Goal: Information Seeking & Learning: Learn about a topic

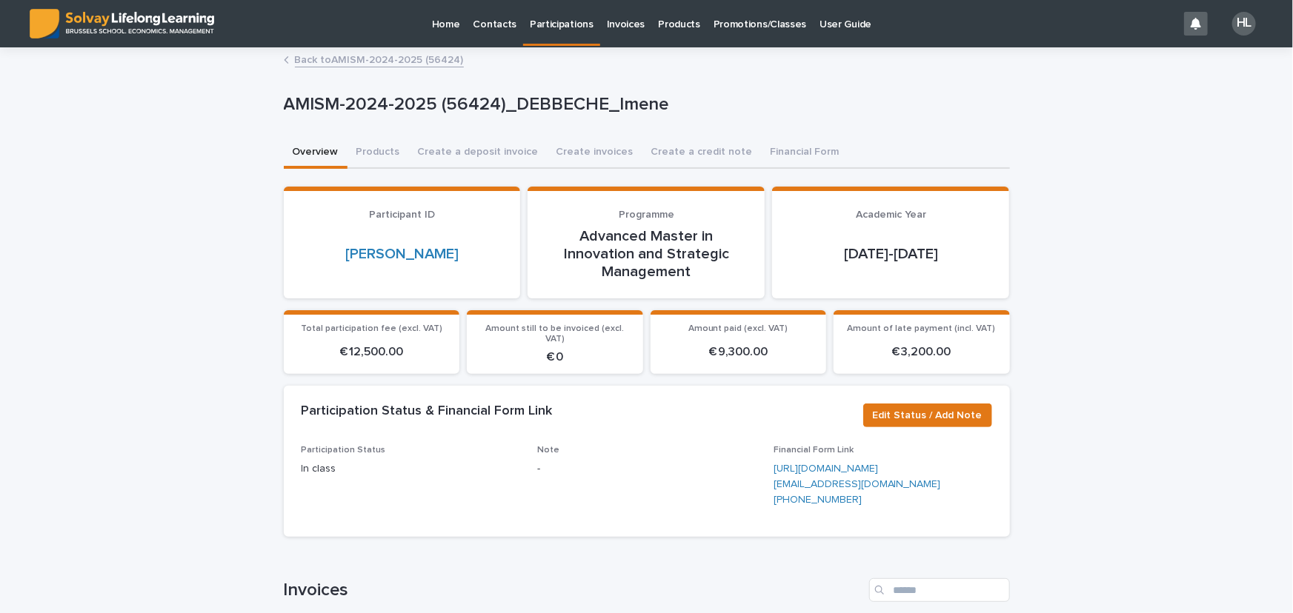
click at [564, 24] on p "Participations" at bounding box center [562, 15] width 64 height 31
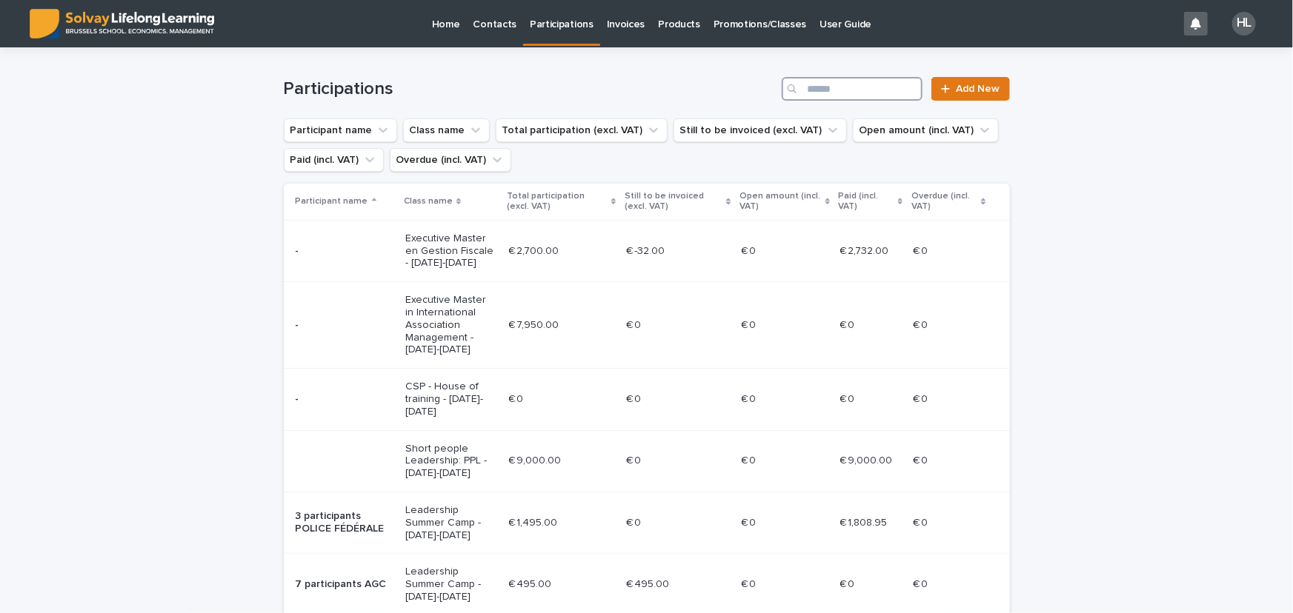
click at [868, 96] on input "Search" at bounding box center [852, 89] width 141 height 24
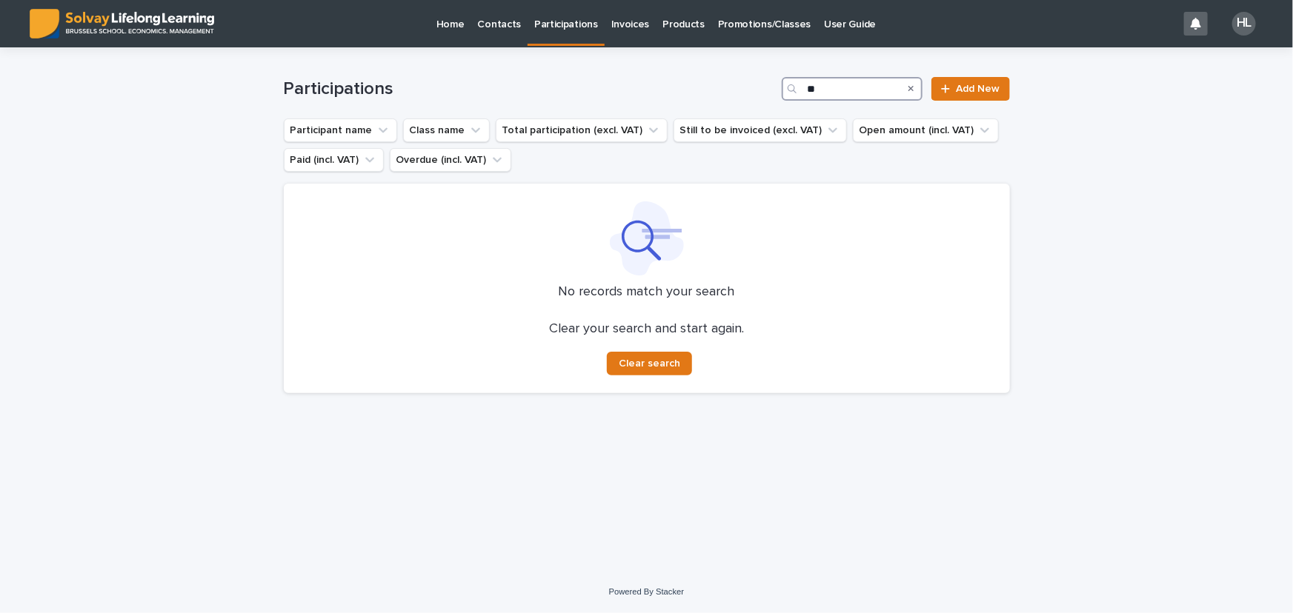
type input "*"
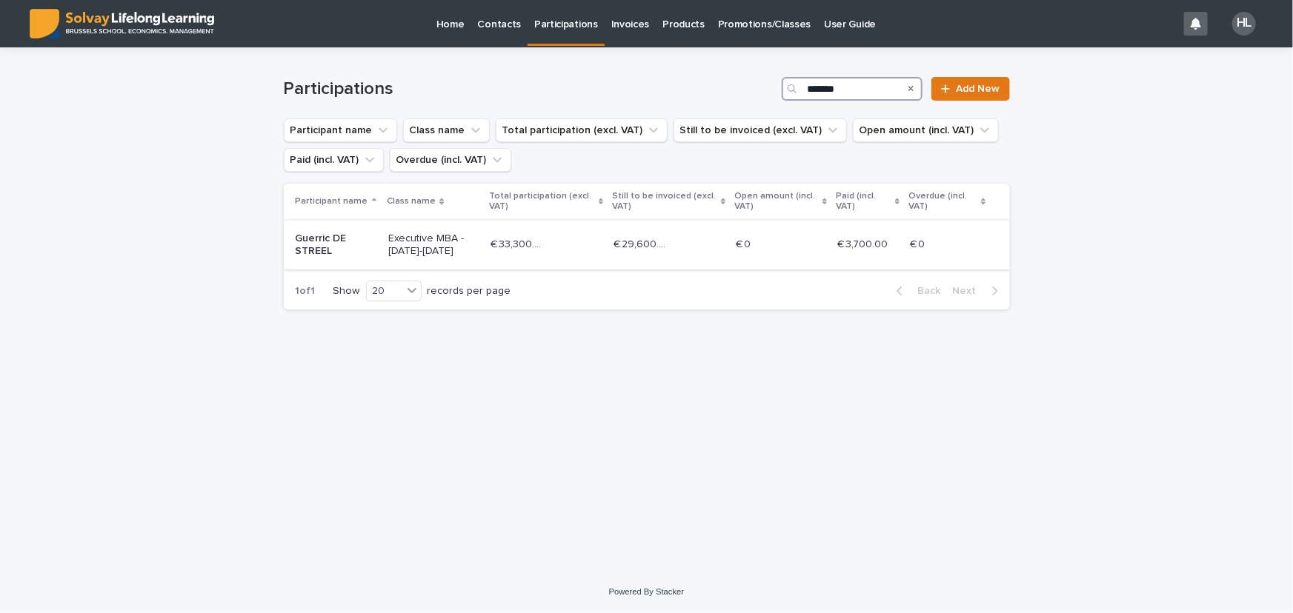
type input "*******"
click at [413, 248] on p "Executive MBA - [DATE]-[DATE]" at bounding box center [433, 245] width 90 height 25
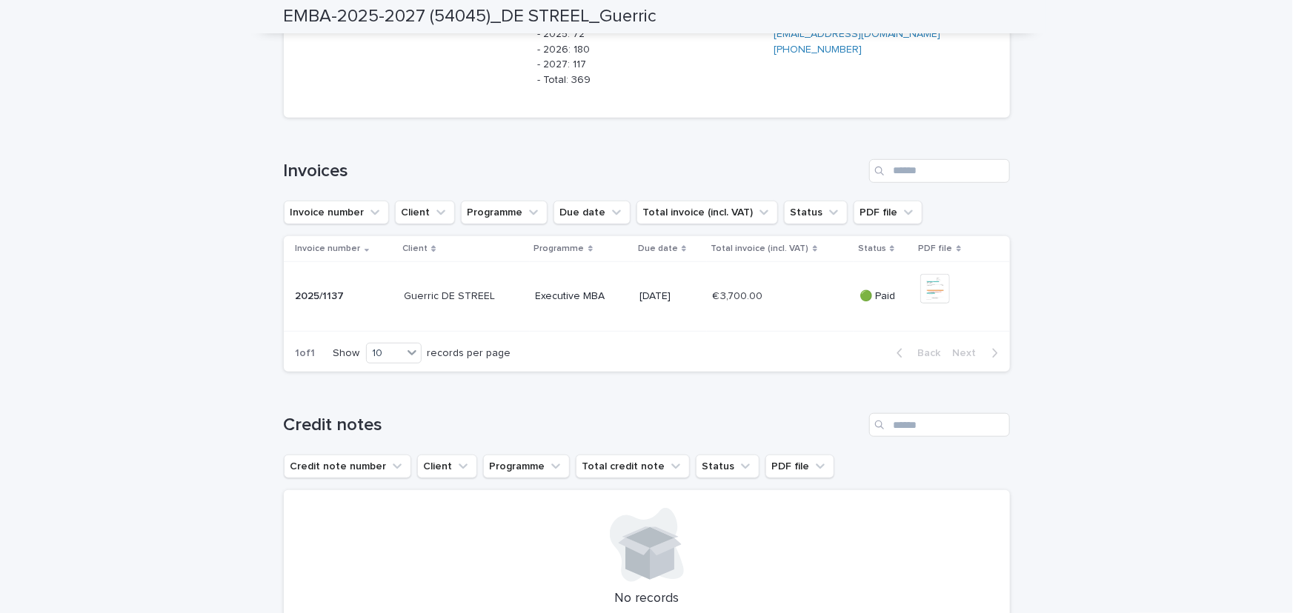
scroll to position [67, 0]
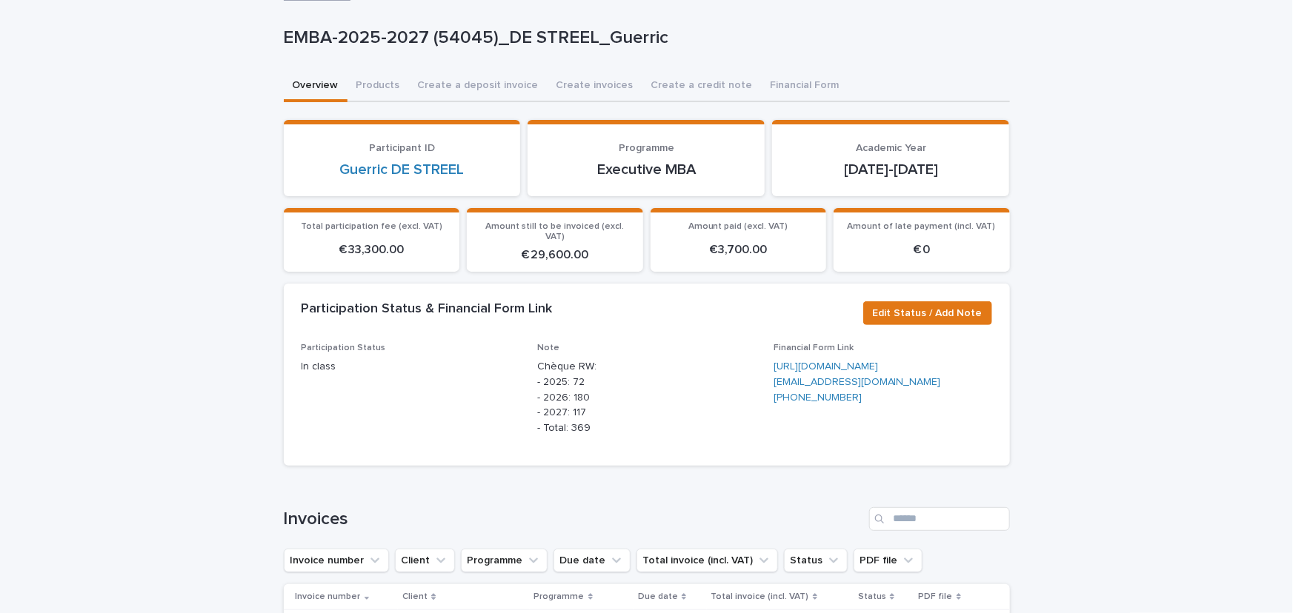
click at [439, 377] on span "Participation Status In class" at bounding box center [411, 395] width 219 height 105
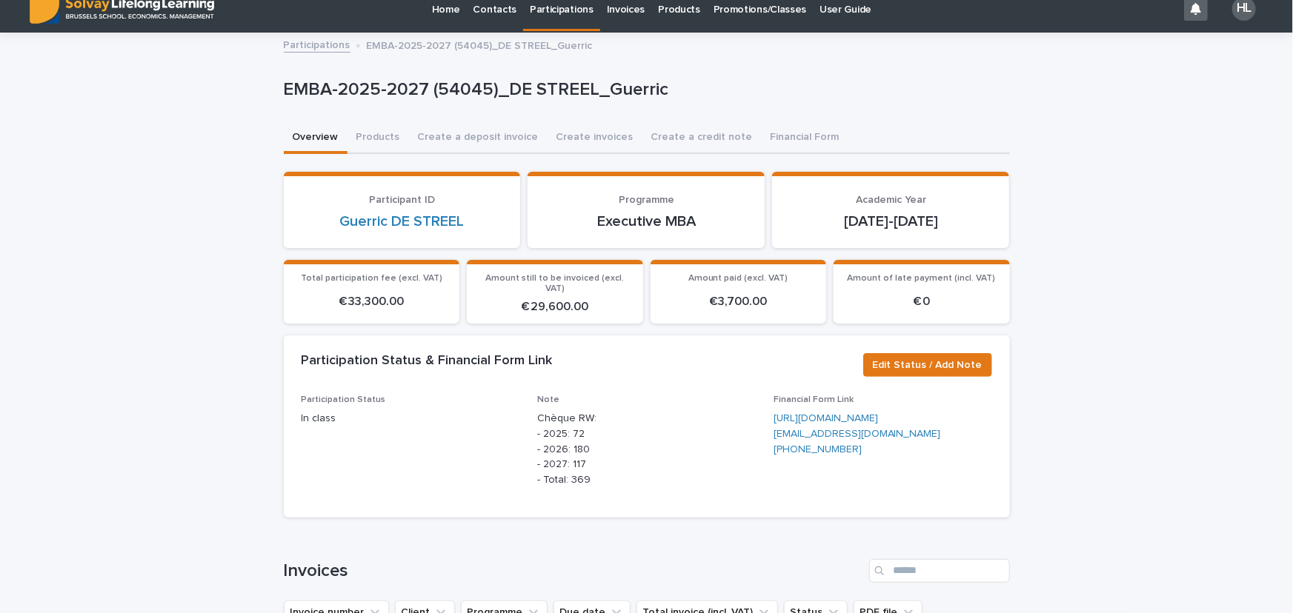
scroll to position [0, 0]
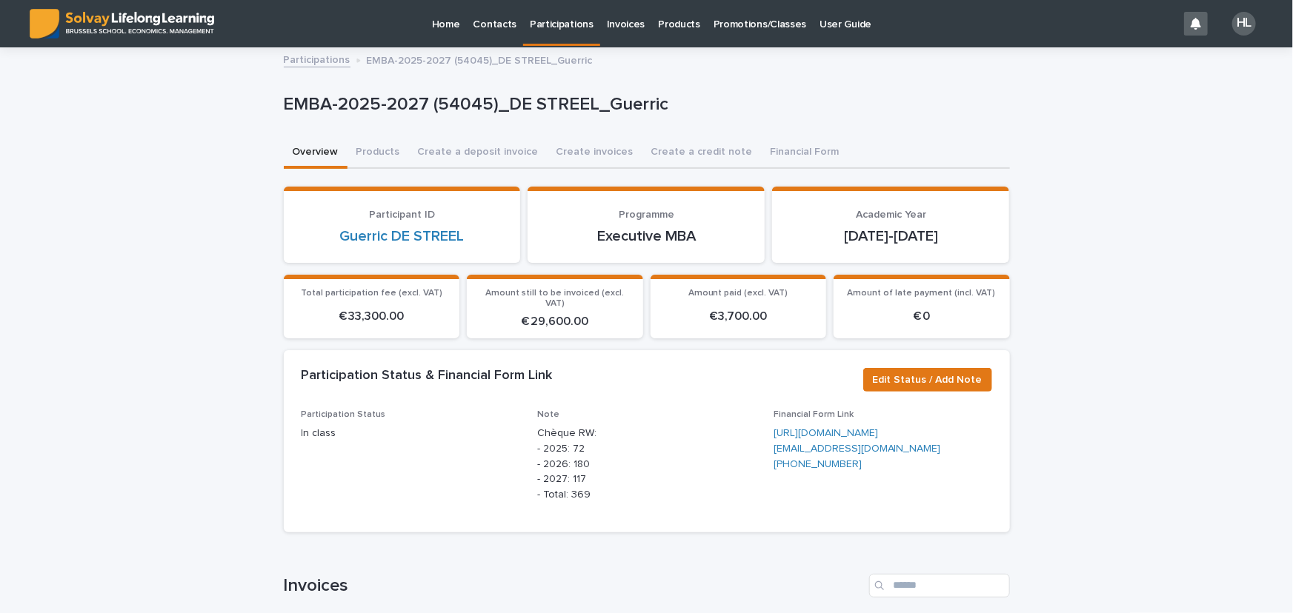
click at [719, 23] on p "Promotions/Classes" at bounding box center [759, 15] width 93 height 31
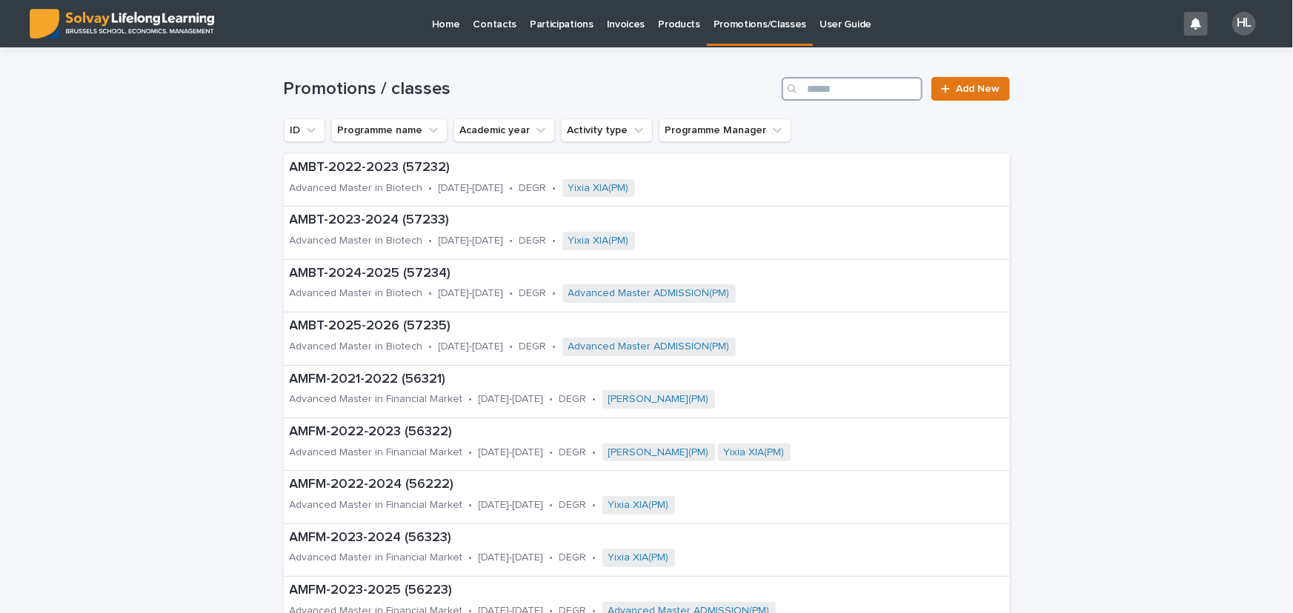
click at [879, 88] on input "Search" at bounding box center [852, 89] width 141 height 24
type input "***"
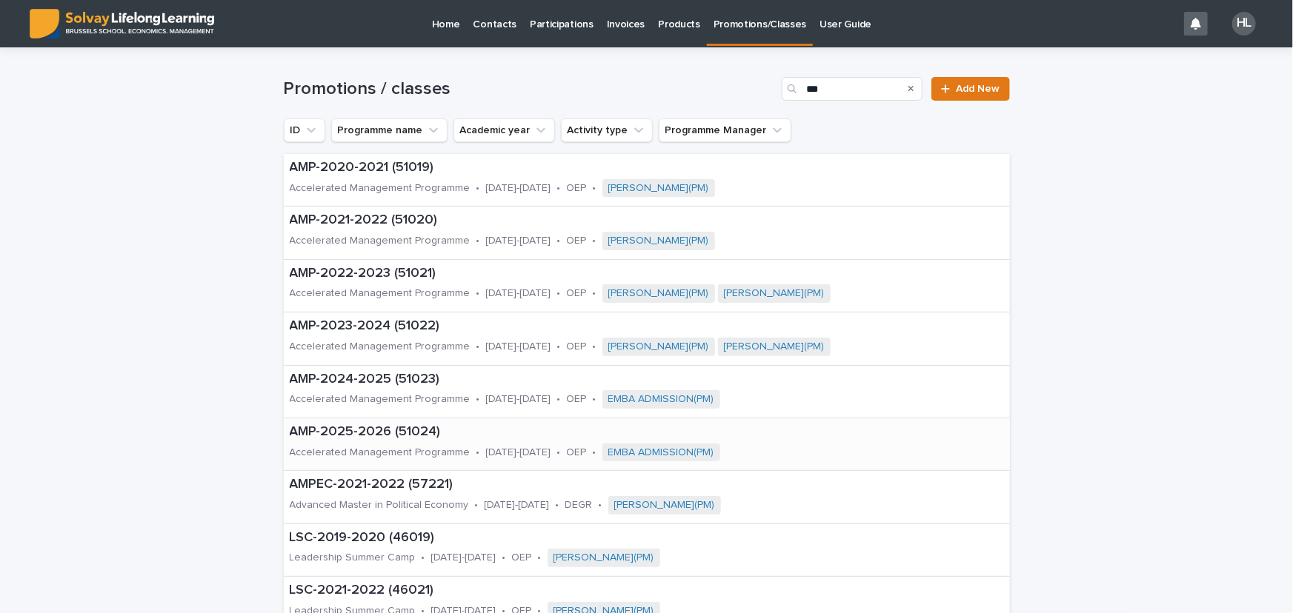
click at [424, 447] on p "Accelerated Management Programme" at bounding box center [380, 453] width 181 height 13
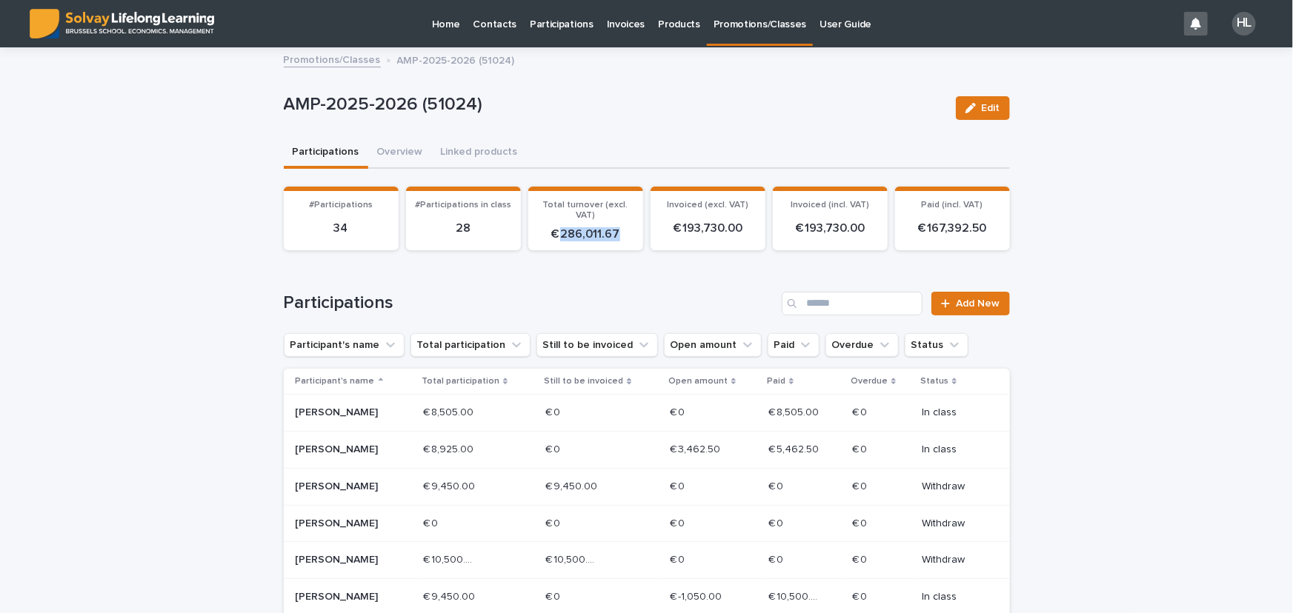
drag, startPoint x: 619, startPoint y: 233, endPoint x: 555, endPoint y: 232, distance: 63.7
click at [555, 232] on p "€ 286,011.67" at bounding box center [585, 234] width 97 height 14
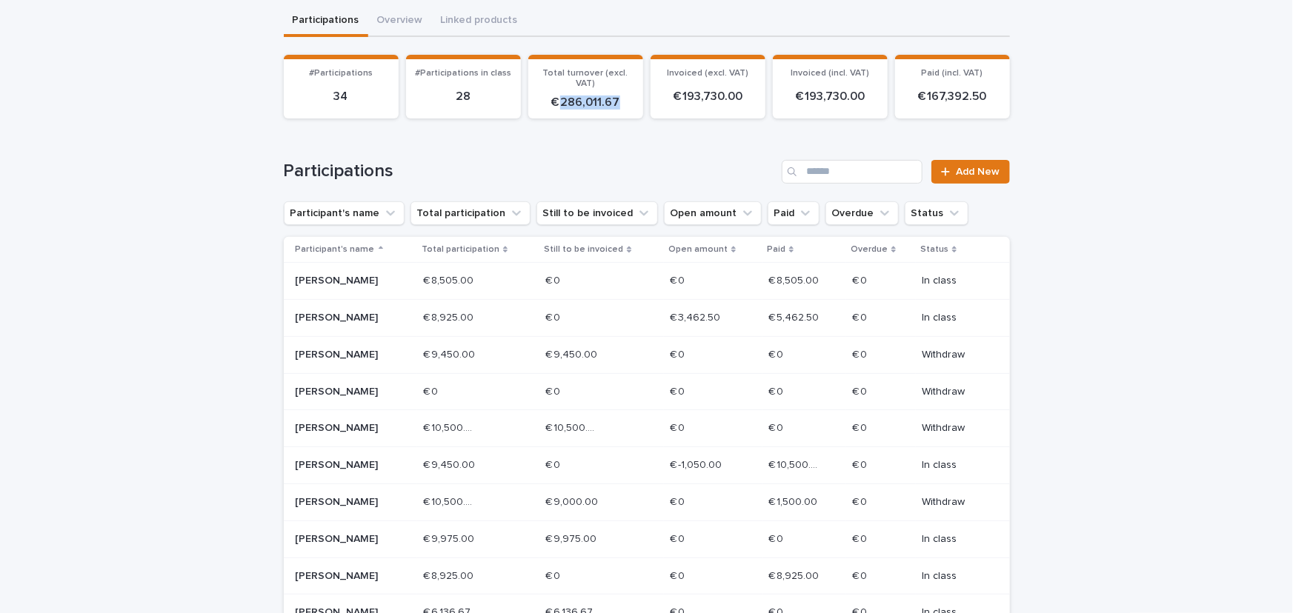
scroll to position [134, 0]
click at [391, 347] on p "[PERSON_NAME]" at bounding box center [349, 353] width 106 height 13
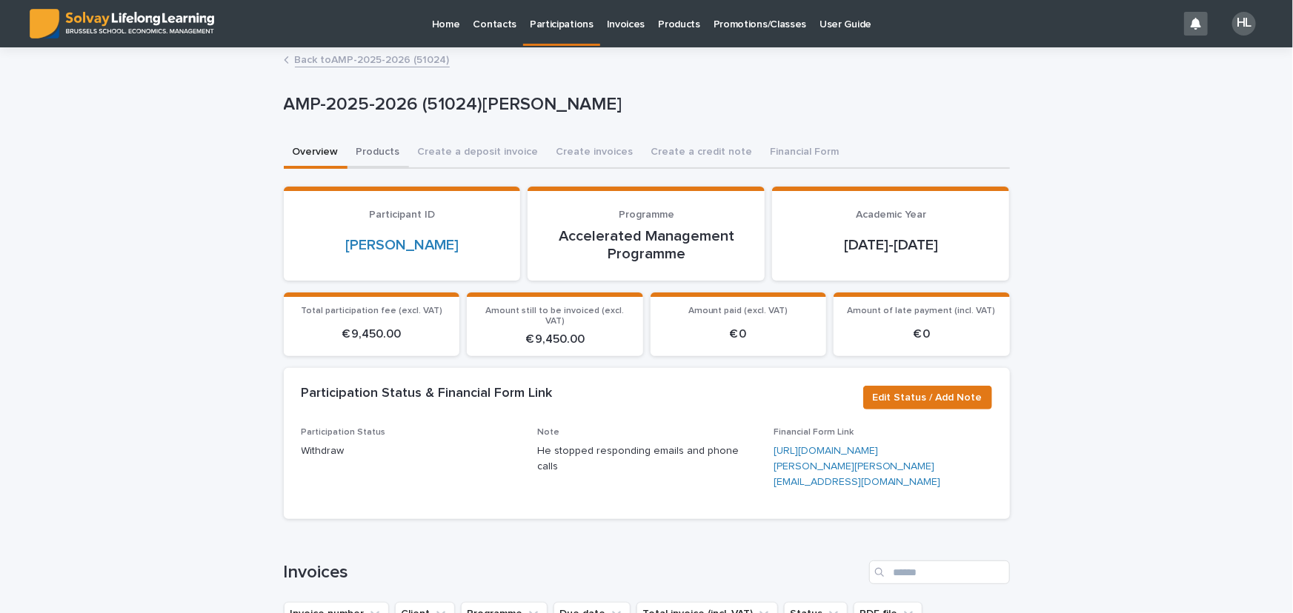
click at [361, 149] on button "Products" at bounding box center [377, 153] width 61 height 31
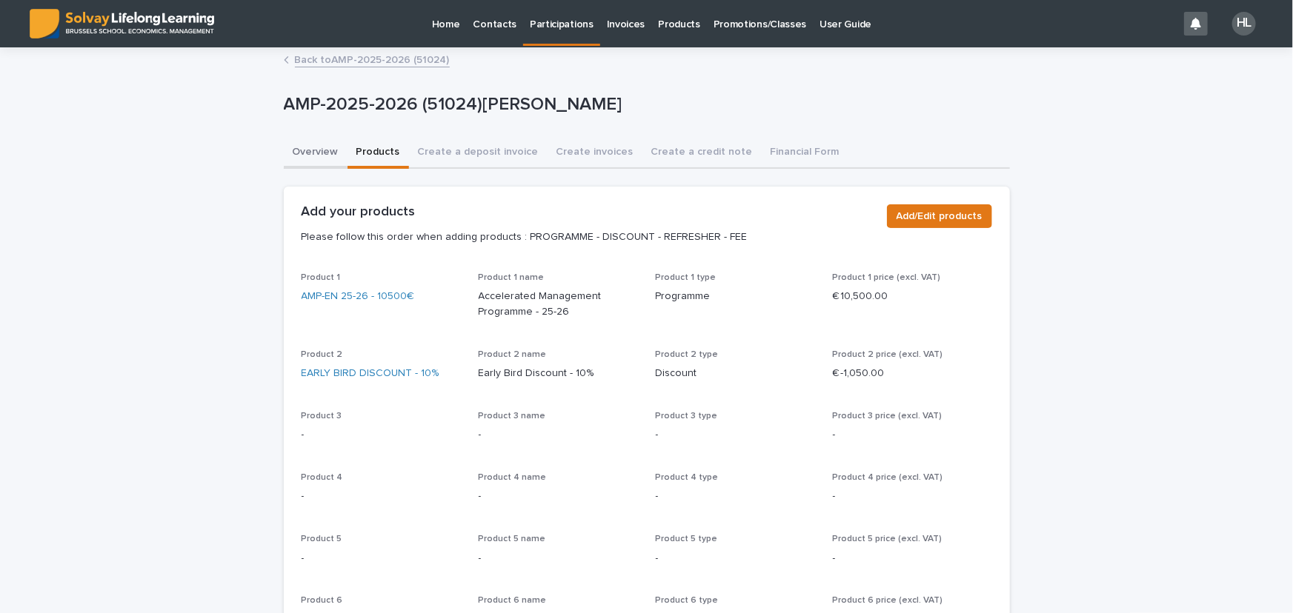
click at [301, 147] on button "Overview" at bounding box center [316, 153] width 64 height 31
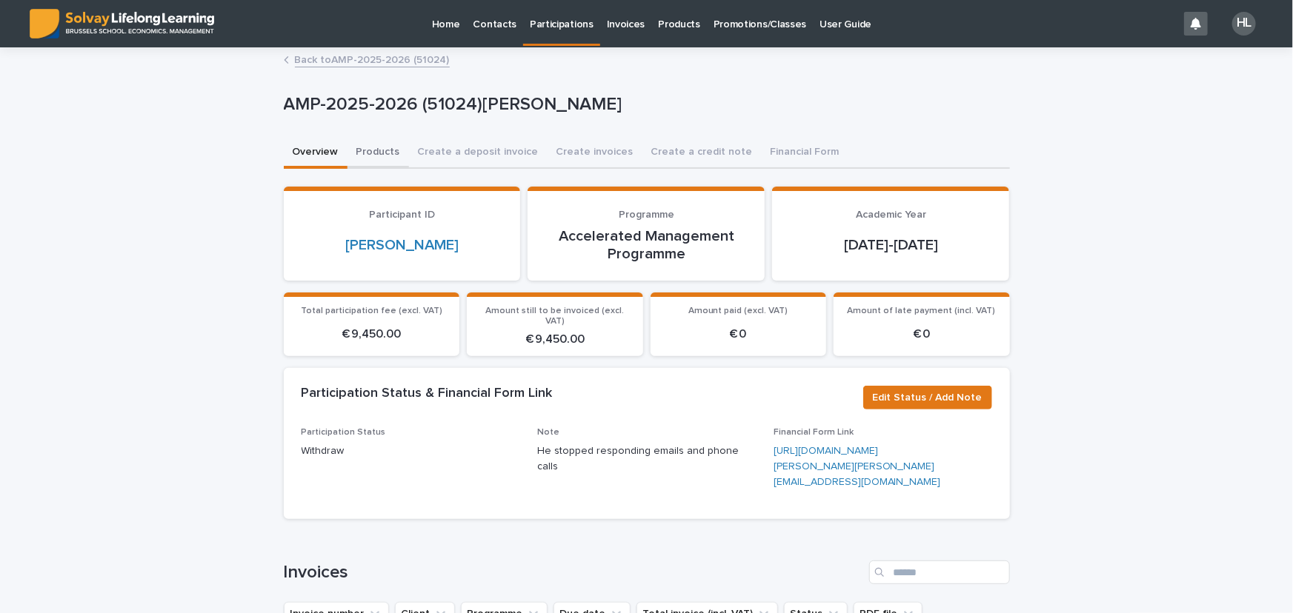
click at [382, 155] on button "Products" at bounding box center [377, 153] width 61 height 31
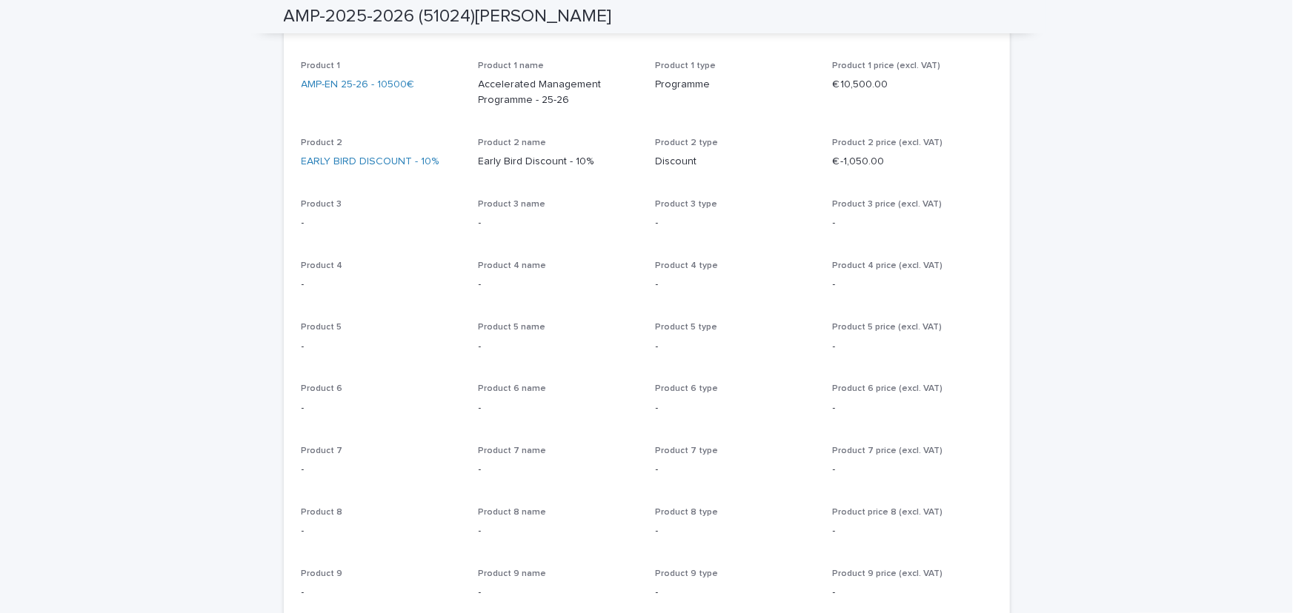
scroll to position [169, 0]
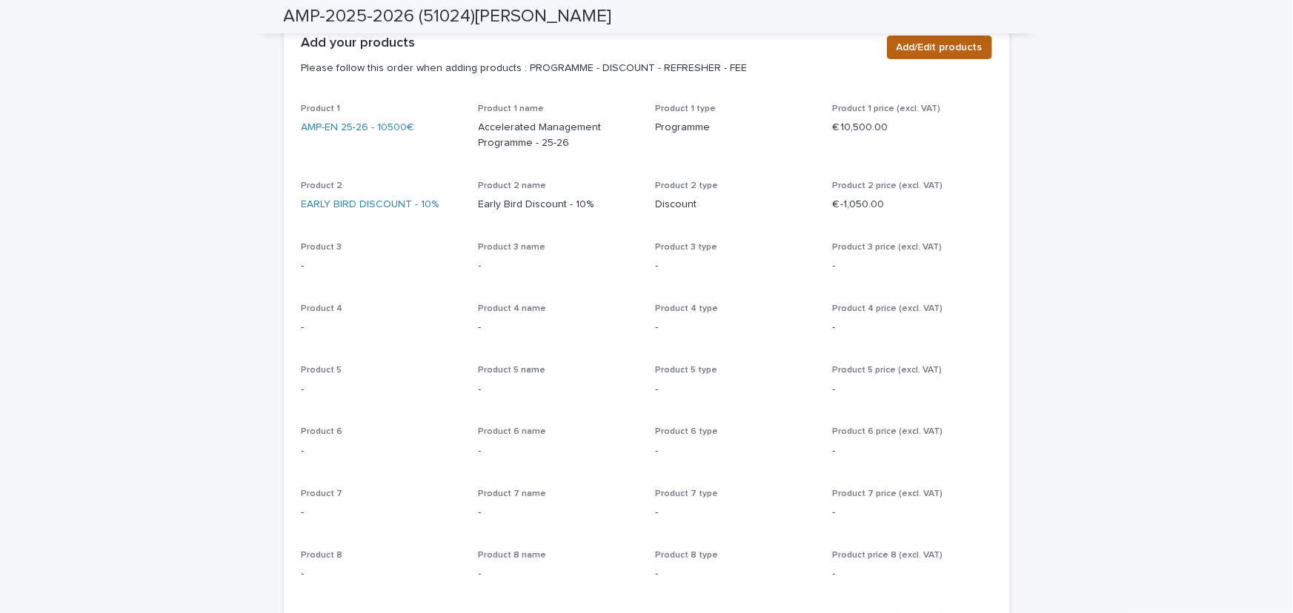
click at [934, 46] on span "Add/Edit products" at bounding box center [939, 47] width 86 height 15
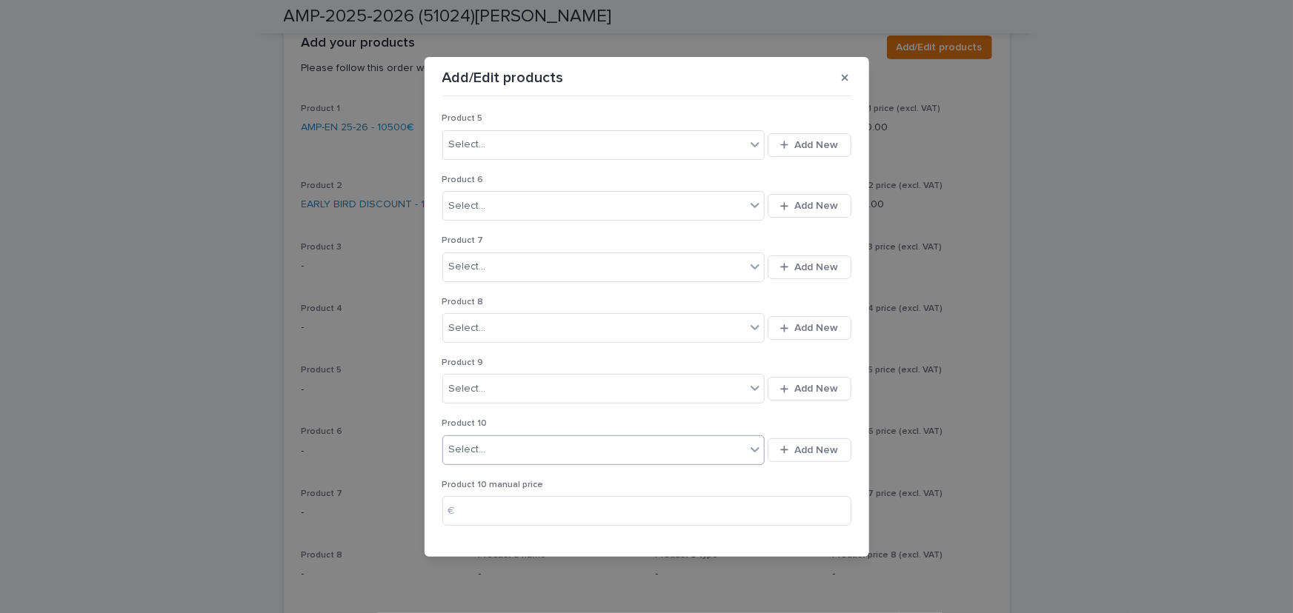
scroll to position [344, 0]
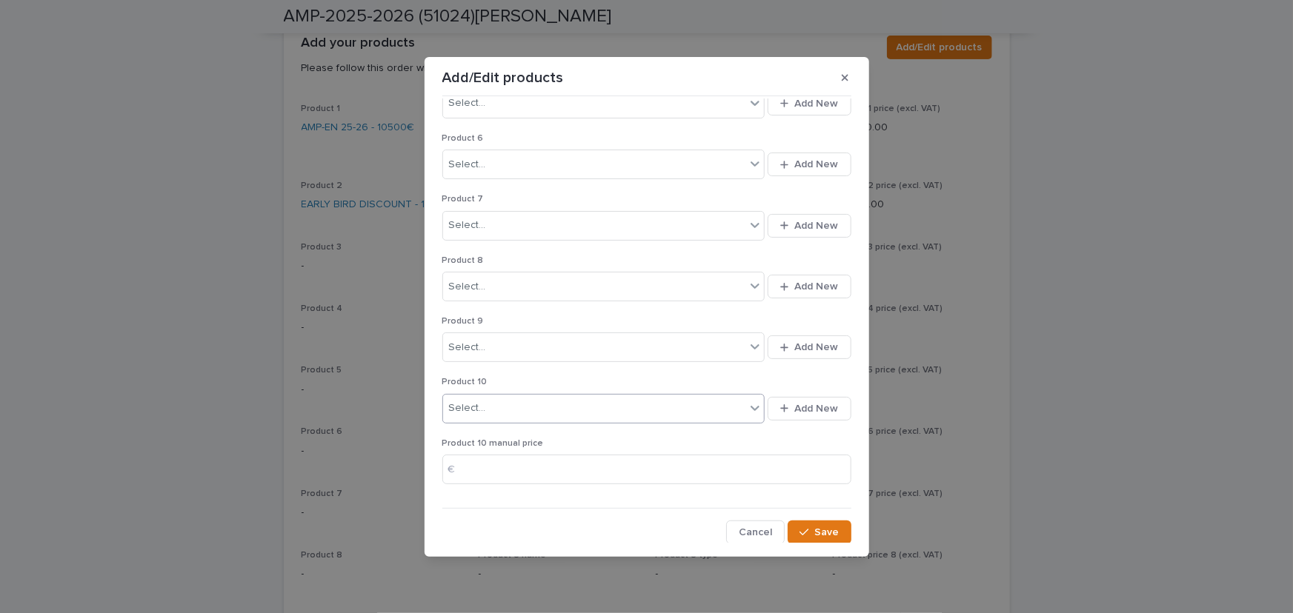
click at [481, 405] on div "Select..." at bounding box center [467, 409] width 37 height 16
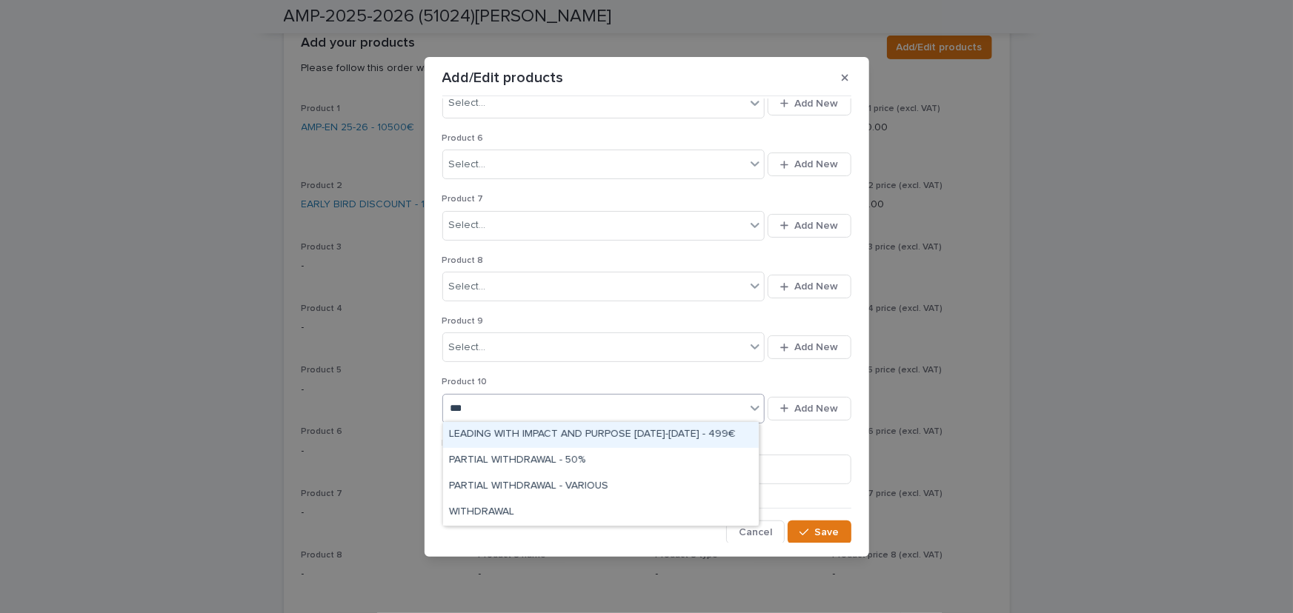
type input "****"
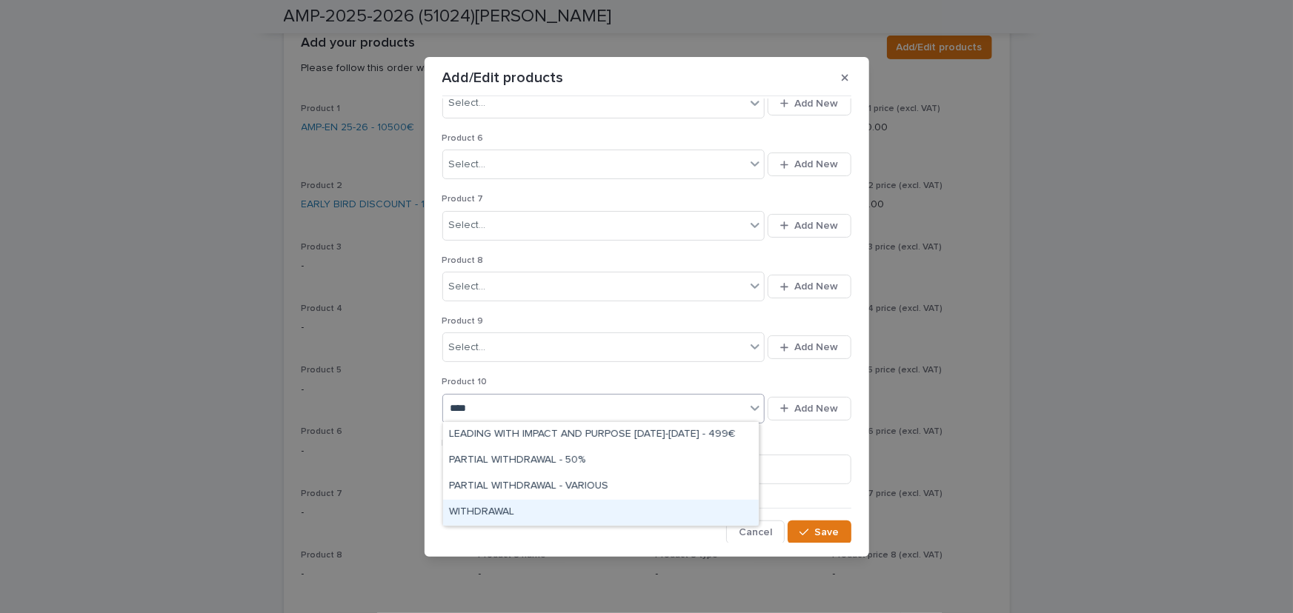
click at [474, 508] on div "WITHDRAWAL" at bounding box center [601, 513] width 316 height 26
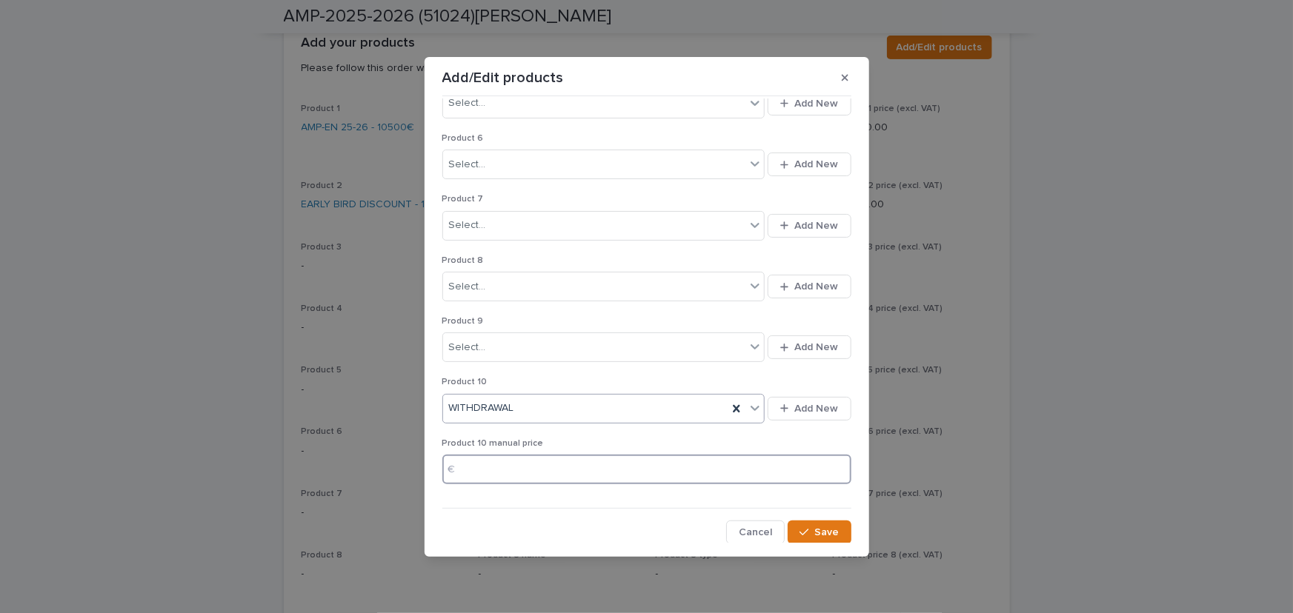
click at [485, 474] on input at bounding box center [646, 470] width 409 height 30
type input "*****"
click at [808, 538] on button "Save" at bounding box center [819, 533] width 63 height 24
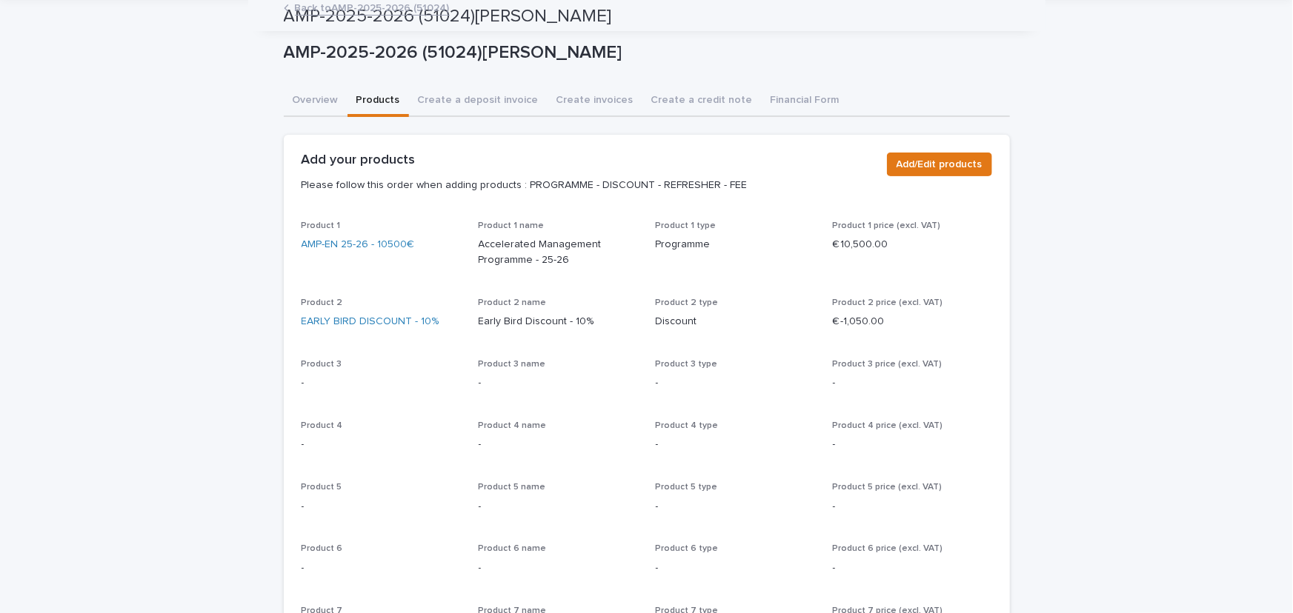
scroll to position [0, 0]
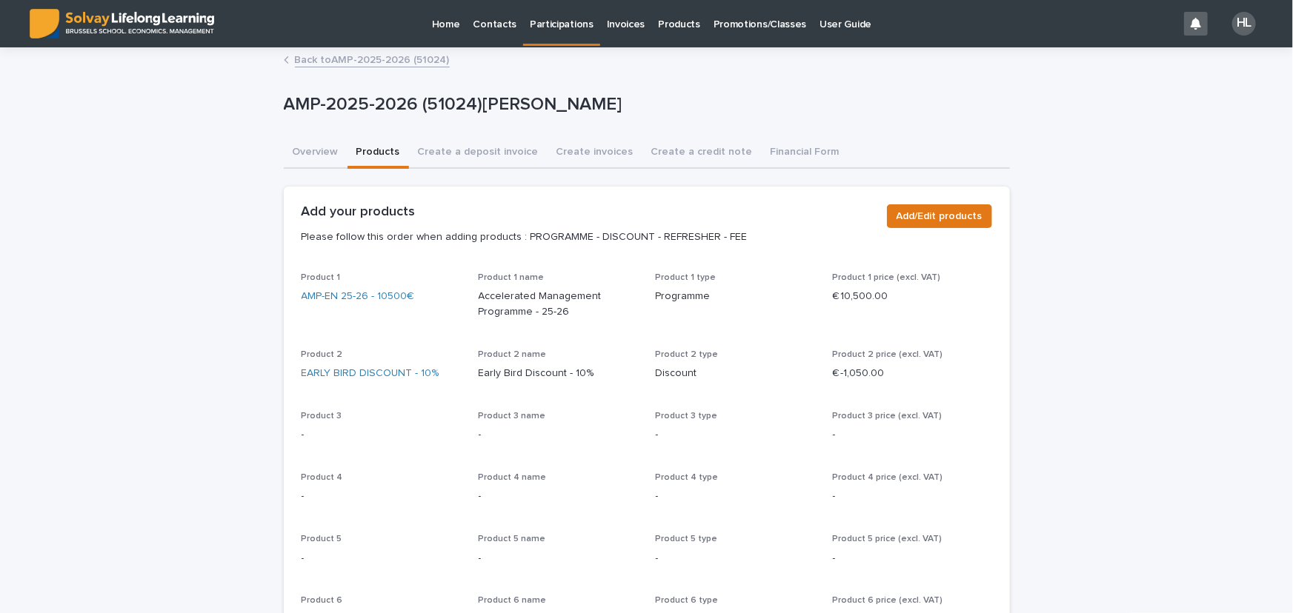
drag, startPoint x: 314, startPoint y: 144, endPoint x: 350, endPoint y: 64, distance: 87.6
click at [314, 144] on button "Overview" at bounding box center [316, 153] width 64 height 31
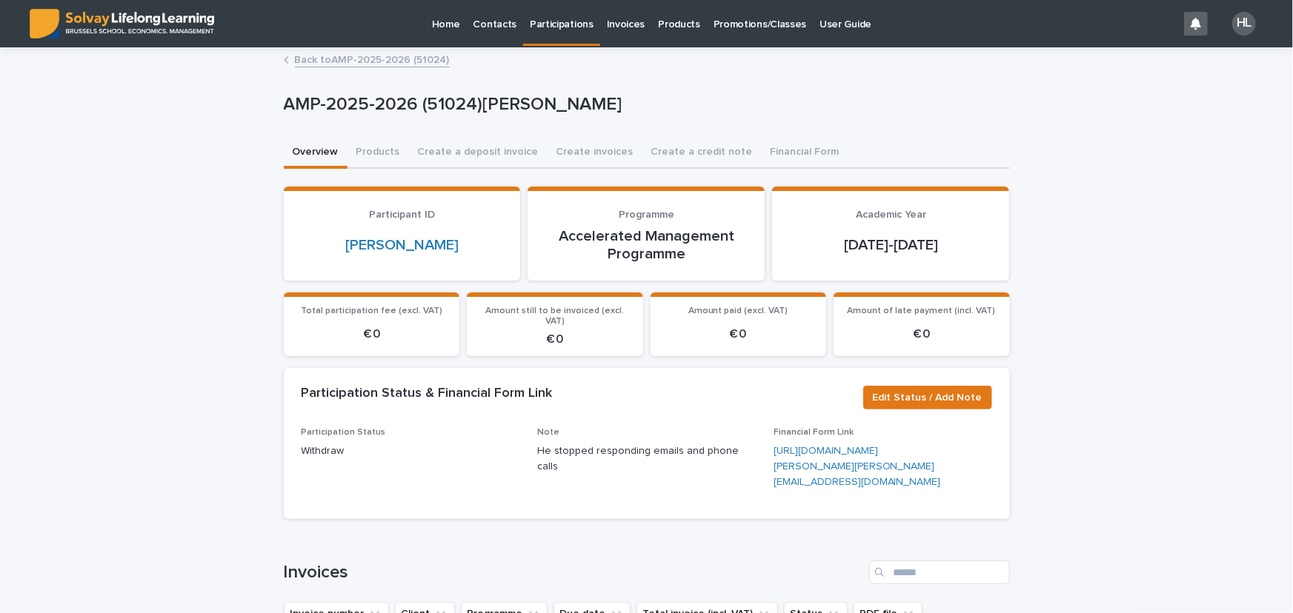
click at [350, 64] on link "Back to AMP-2025-2026 (51024)" at bounding box center [372, 58] width 155 height 17
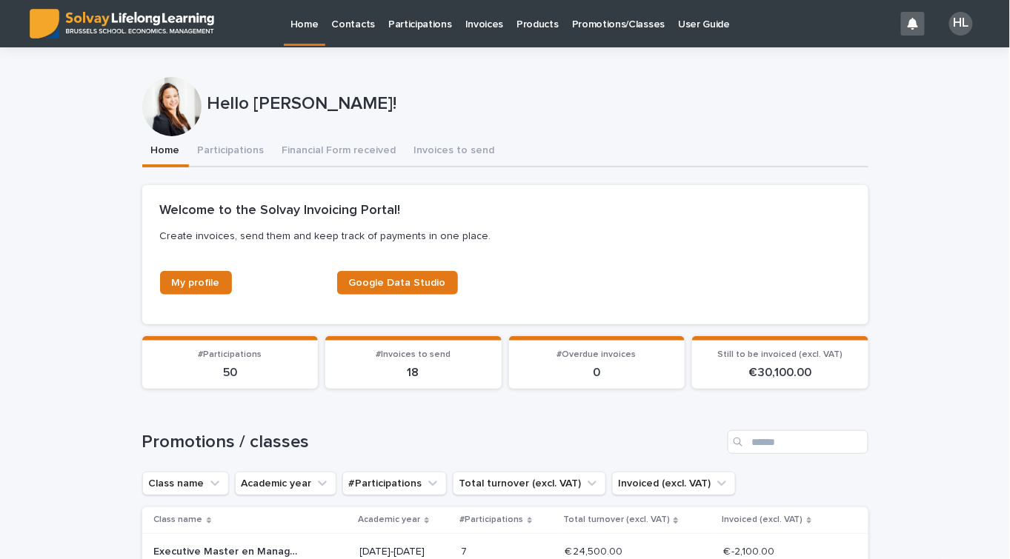
click at [423, 31] on link "Participations" at bounding box center [420, 23] width 77 height 46
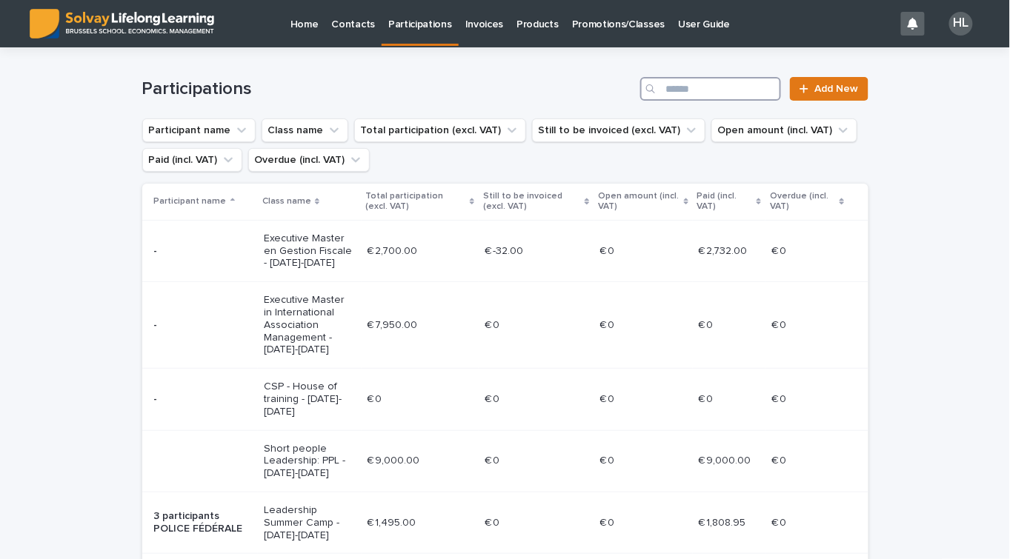
click at [685, 90] on input "Search" at bounding box center [710, 89] width 141 height 24
paste input "********"
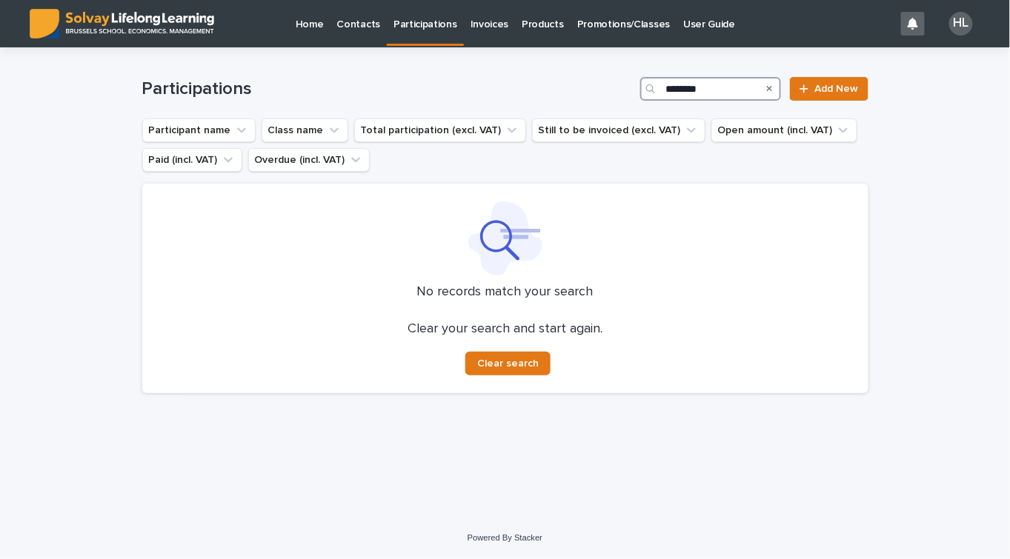
type input "********"
click at [616, 27] on p "Promotions/Classes" at bounding box center [623, 15] width 93 height 31
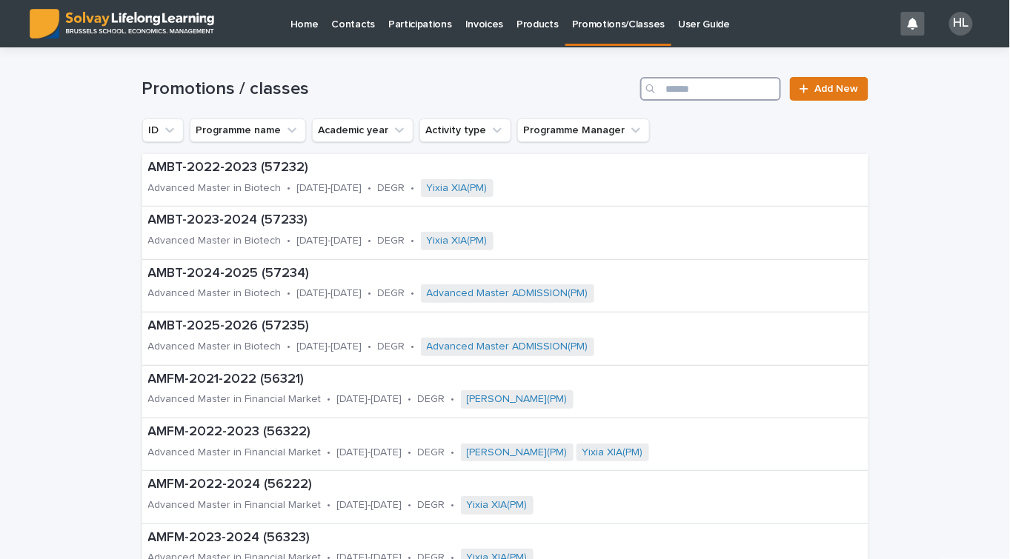
drag, startPoint x: 716, startPoint y: 76, endPoint x: 719, endPoint y: 93, distance: 18.0
click at [719, 93] on input "Search" at bounding box center [710, 89] width 141 height 24
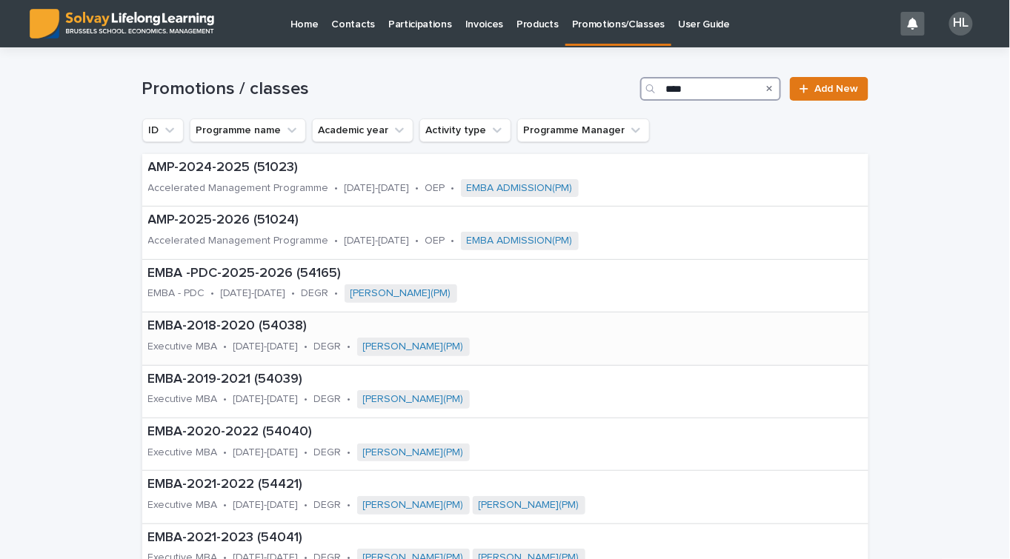
type input "****"
click at [233, 341] on p "2018-2020" at bounding box center [265, 347] width 65 height 13
click at [216, 335] on div "EMBA-2018-2020 (54038) Executive MBA • 2018-2020 • DEGR • Benoît MASSET(PM)" at bounding box center [390, 339] width 496 height 52
